Goal: Information Seeking & Learning: Learn about a topic

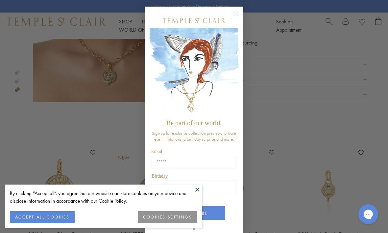
scroll to position [420, 0]
click at [238, 15] on circle "Close dialog" at bounding box center [236, 14] width 8 height 8
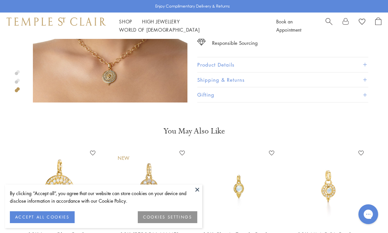
click at [367, 65] on button "Product Details" at bounding box center [282, 64] width 171 height 15
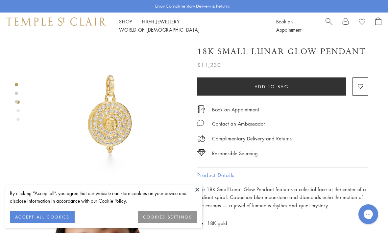
scroll to position [2, 0]
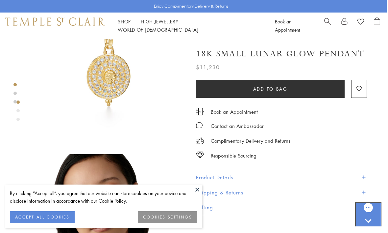
scroll to position [49, 1]
click at [233, 54] on h1 "18K Small Lunar Glow Pendant" at bounding box center [280, 54] width 168 height 12
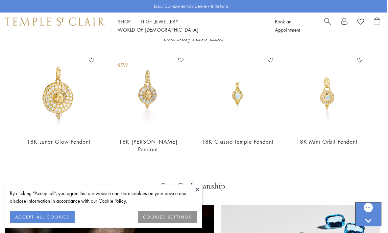
scroll to position [513, 1]
click at [60, 91] on img at bounding box center [58, 93] width 76 height 76
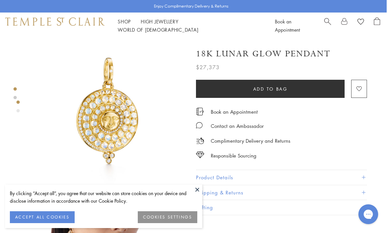
scroll to position [0, 1]
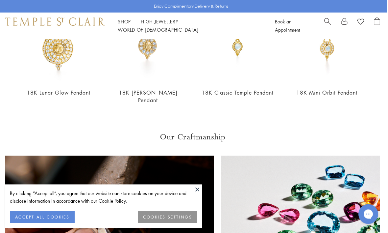
scroll to position [562, 1]
click at [143, 53] on img at bounding box center [148, 44] width 76 height 76
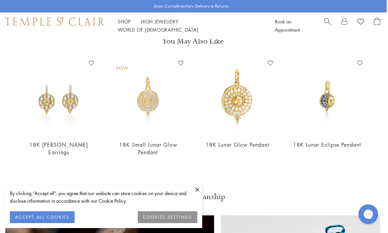
scroll to position [508, 1]
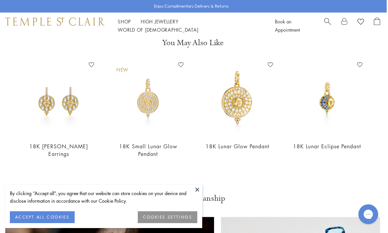
click at [126, 65] on img at bounding box center [148, 98] width 76 height 76
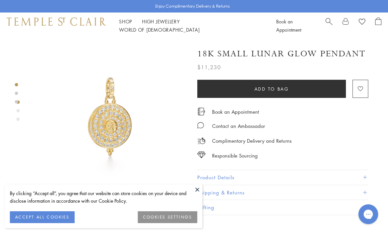
click at [331, 24] on span "Search" at bounding box center [329, 20] width 7 height 7
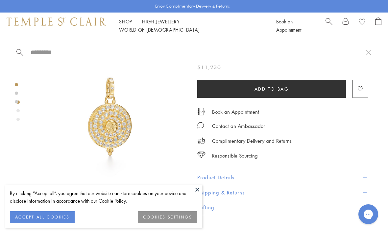
click at [330, 24] on span "Search" at bounding box center [329, 20] width 7 height 7
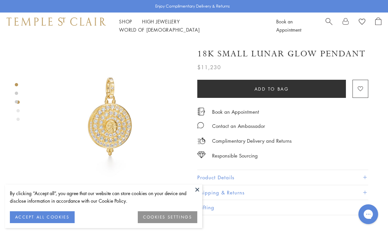
click at [199, 188] on button at bounding box center [197, 189] width 10 height 10
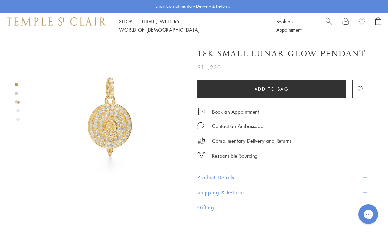
click at [330, 23] on span "Search" at bounding box center [329, 20] width 7 height 7
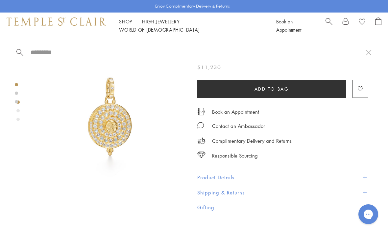
click at [44, 49] on input "search" at bounding box center [198, 52] width 336 height 8
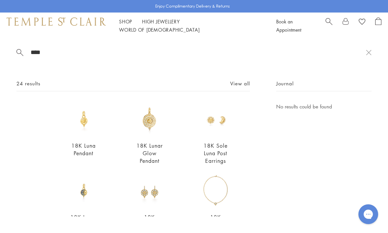
type input "*****"
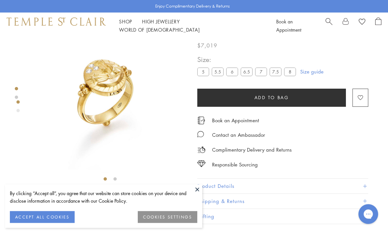
scroll to position [19, 0]
